Goal: Task Accomplishment & Management: Use online tool/utility

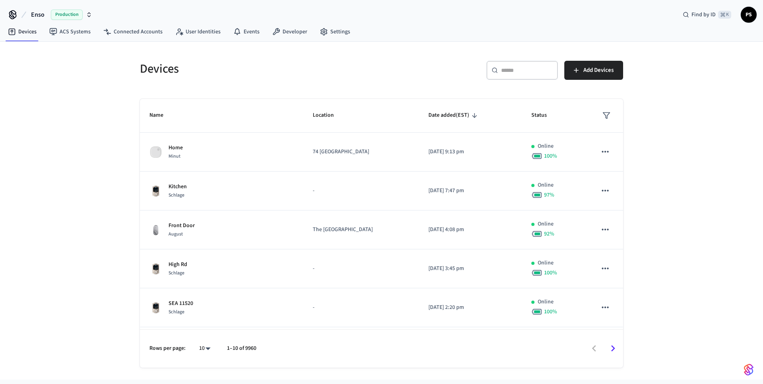
click at [528, 74] on input "text" at bounding box center [527, 70] width 52 height 8
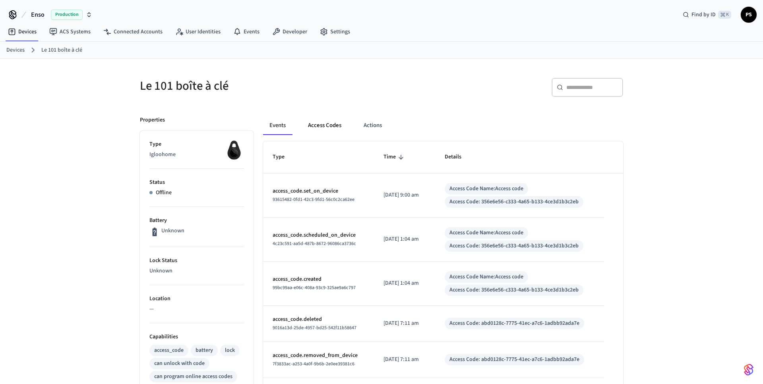
click at [324, 127] on button "Access Codes" at bounding box center [325, 125] width 46 height 19
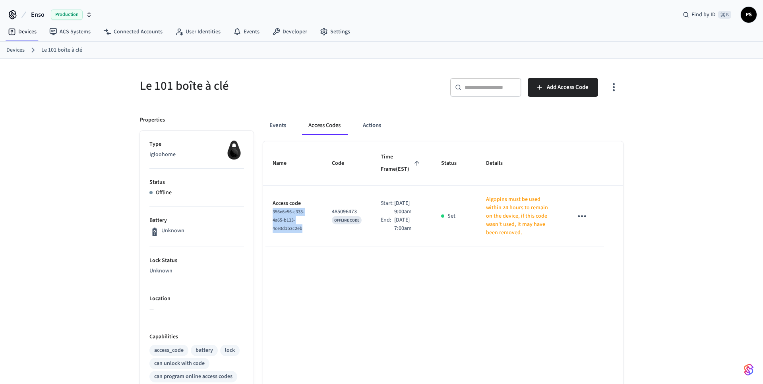
drag, startPoint x: 270, startPoint y: 221, endPoint x: 317, endPoint y: 231, distance: 47.9
click at [317, 231] on td "Access code 356e6e56-c333-4a65-b133-4ce3d1b3c2eb" at bounding box center [292, 216] width 59 height 61
click at [314, 236] on td "Access code 356e6e56-c333-4a65-b133-4ce3d1b3c2eb" at bounding box center [292, 216] width 59 height 61
drag, startPoint x: 317, startPoint y: 234, endPoint x: 263, endPoint y: 223, distance: 54.8
click at [263, 223] on td "Access code 356e6e56-c333-4a65-b133-4ce3d1b3c2eb" at bounding box center [292, 216] width 59 height 61
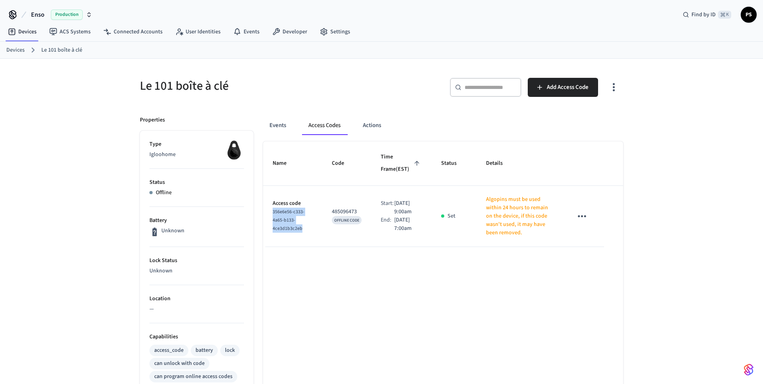
copy span "356e6e56-c333-4a65-b133-4ce3d1b3c2eb"
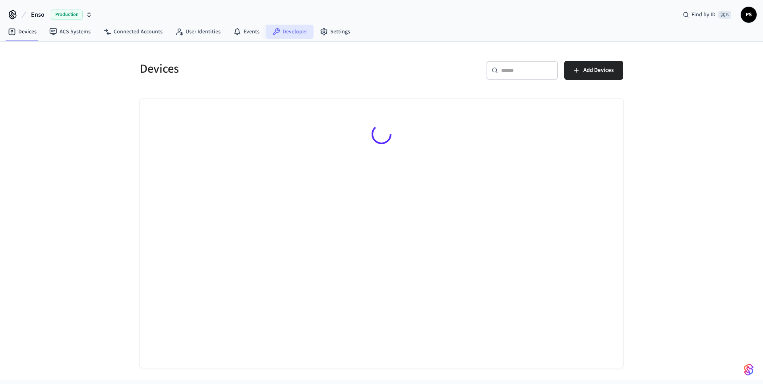
click at [283, 34] on link "Developer" at bounding box center [290, 32] width 48 height 14
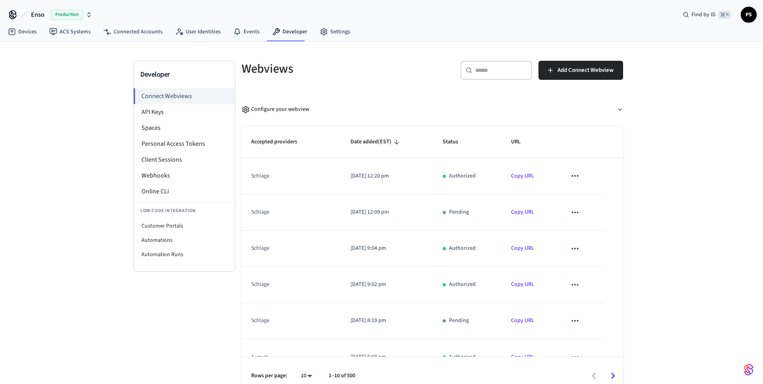
click at [749, 17] on span "PS" at bounding box center [749, 15] width 14 height 14
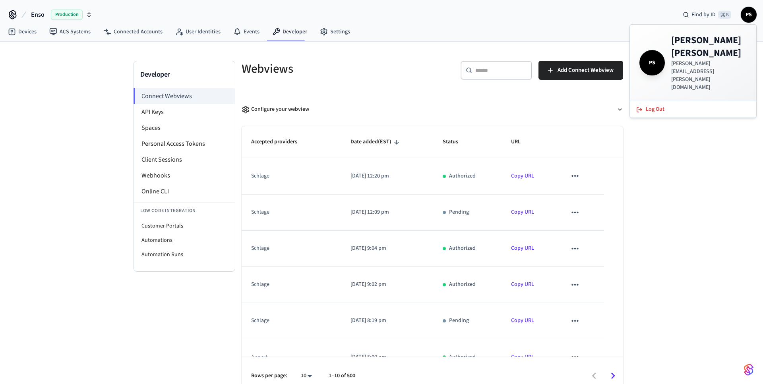
click at [491, 41] on div "Devices ACS Systems Connected Accounts User Identities Events Developer Settings" at bounding box center [381, 32] width 763 height 19
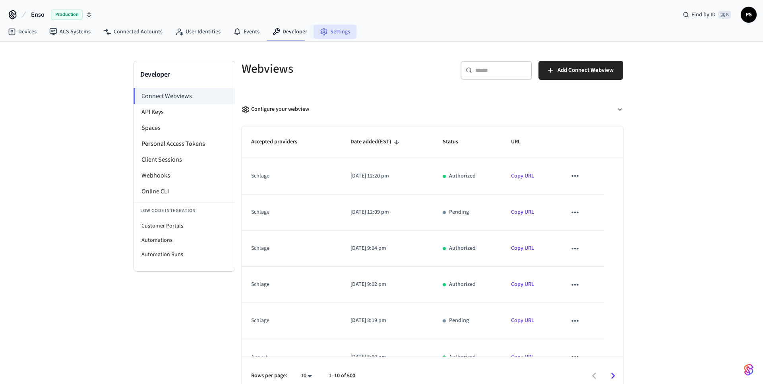
click at [333, 37] on link "Settings" at bounding box center [335, 32] width 43 height 14
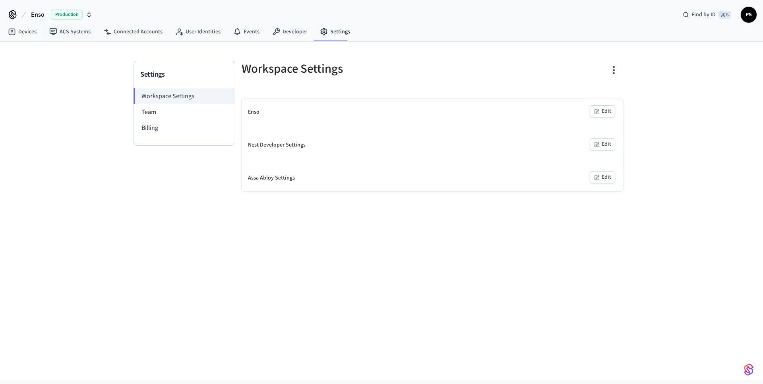
click at [29, 19] on button "Enso Production" at bounding box center [62, 14] width 66 height 17
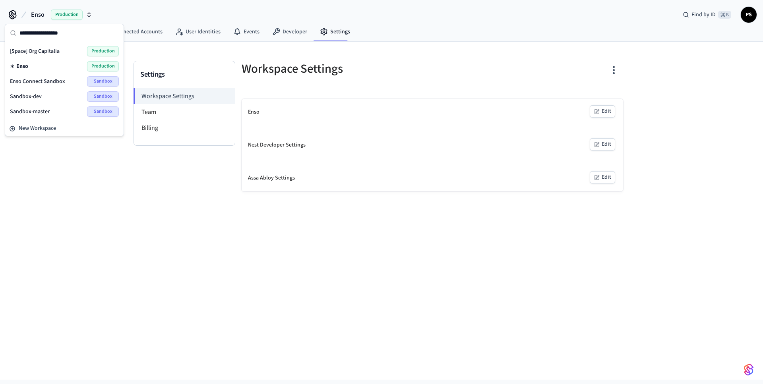
click at [14, 19] on icon at bounding box center [12, 14] width 13 height 13
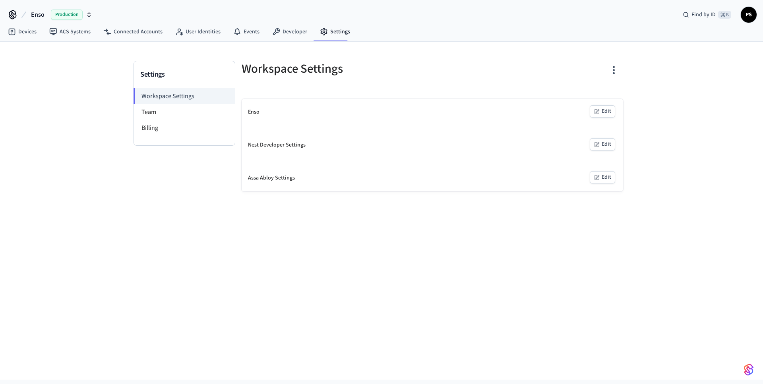
click at [15, 15] on icon at bounding box center [12, 14] width 13 height 13
click at [92, 17] on button "Enso Production" at bounding box center [62, 14] width 66 height 17
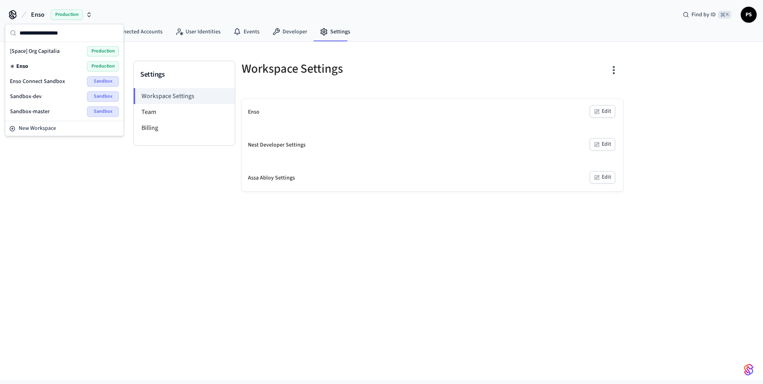
click at [123, 8] on div "Enso Production Find by ID ⌘ K PS" at bounding box center [381, 11] width 763 height 23
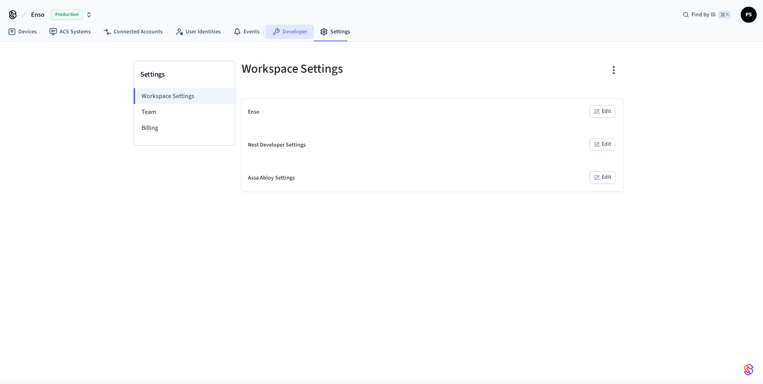
click at [296, 31] on link "Developer" at bounding box center [290, 32] width 48 height 14
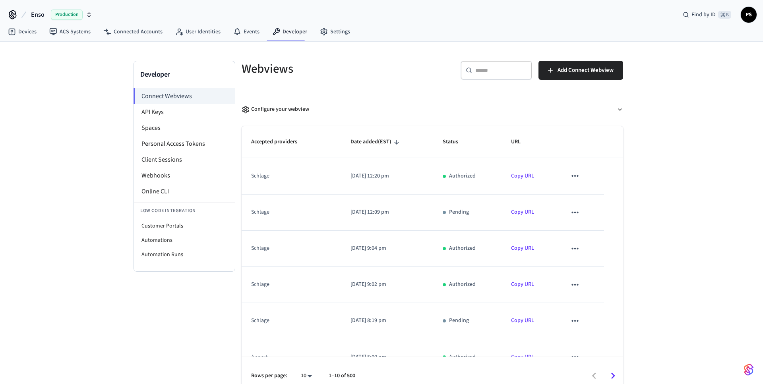
scroll to position [164, 0]
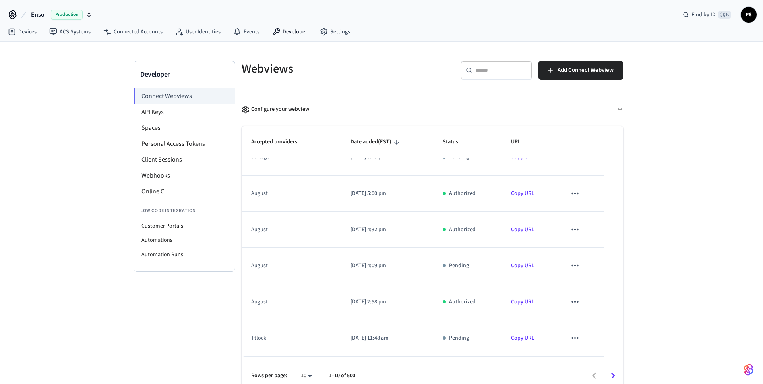
click at [337, 43] on div "Developer Connect Webviews API Keys Spaces Personal Access Tokens Client Sessio…" at bounding box center [381, 219] width 509 height 354
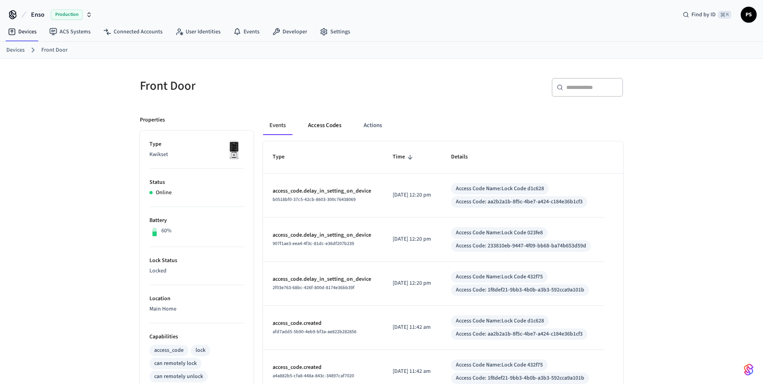
click at [331, 132] on button "Access Codes" at bounding box center [325, 125] width 46 height 19
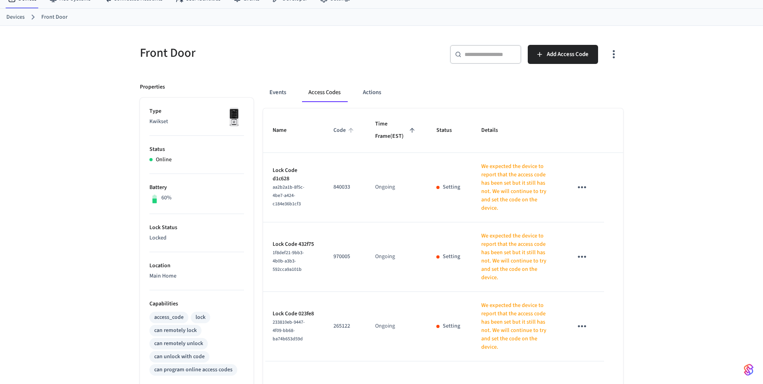
scroll to position [47, 0]
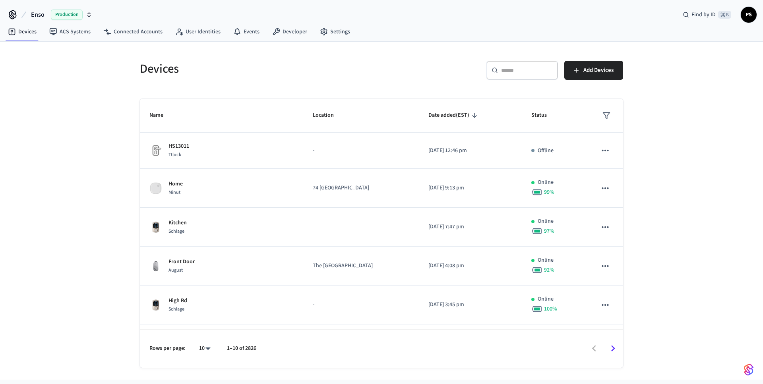
click at [292, 136] on td "HS13011 Ttlock" at bounding box center [221, 151] width 163 height 36
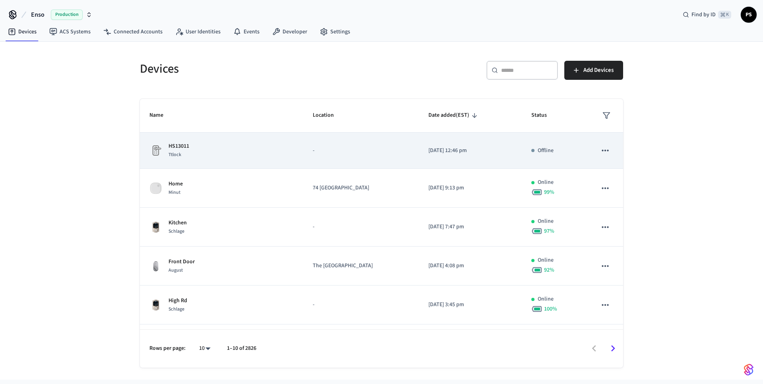
click at [293, 163] on td "HS13011 Ttlock" at bounding box center [221, 151] width 163 height 36
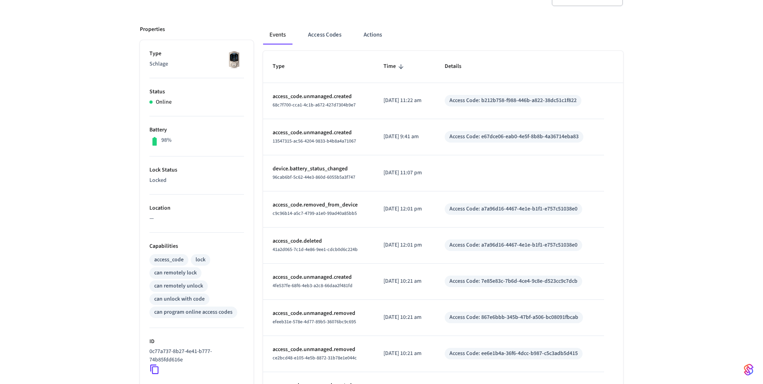
scroll to position [124, 0]
